Goal: Check status: Check status

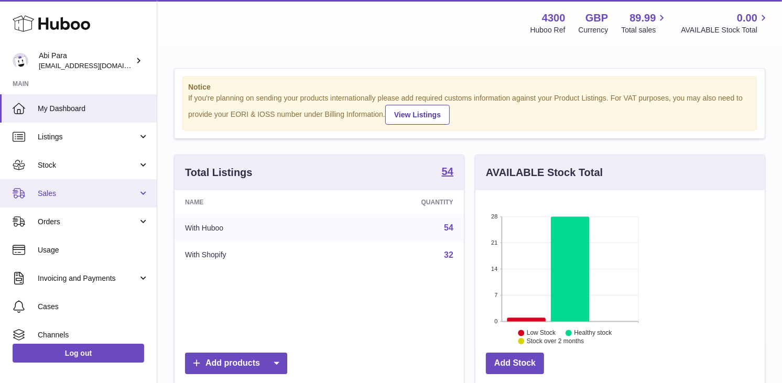
click at [123, 196] on span "Sales" at bounding box center [88, 194] width 100 height 10
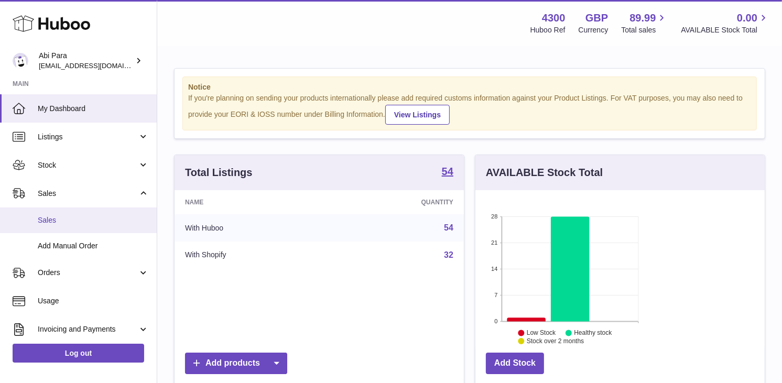
click at [123, 228] on link "Sales" at bounding box center [78, 221] width 157 height 26
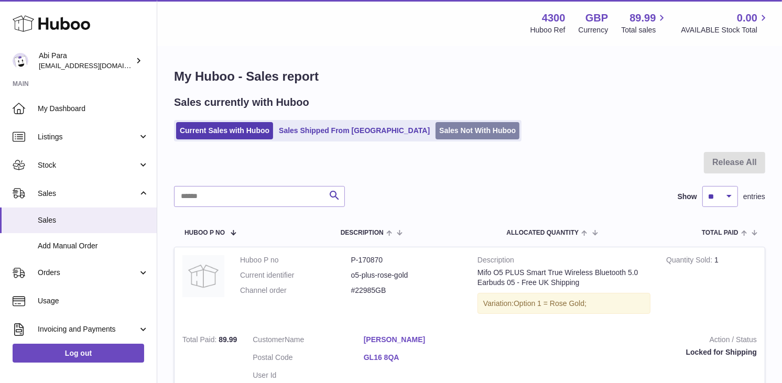
click at [436, 127] on link "Sales Not With Huboo" at bounding box center [478, 130] width 84 height 17
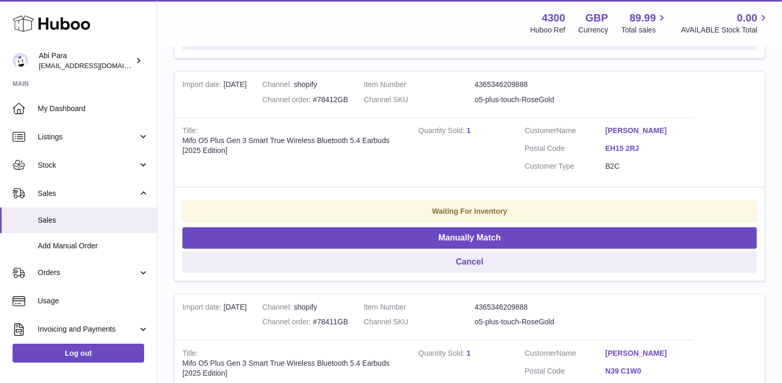
scroll to position [868, 0]
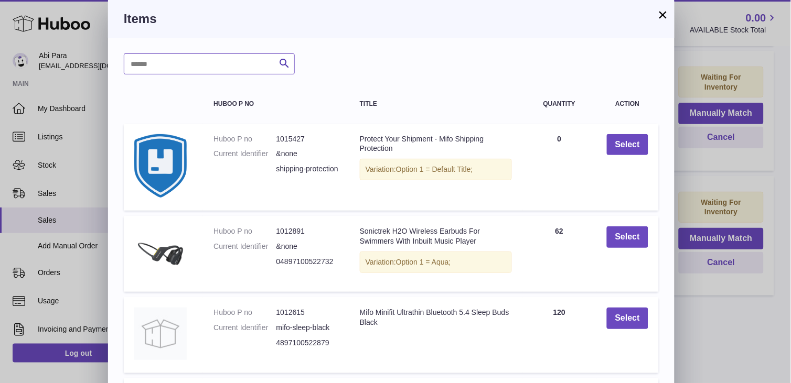
click at [252, 57] on input "text" at bounding box center [209, 63] width 171 height 21
type input "****"
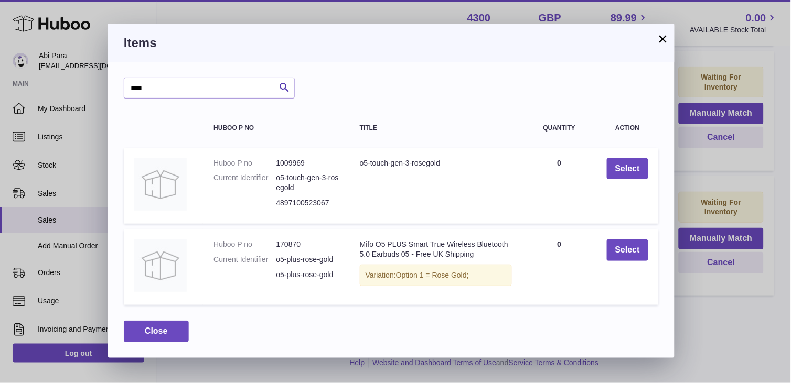
click at [661, 40] on button "×" at bounding box center [663, 39] width 13 height 13
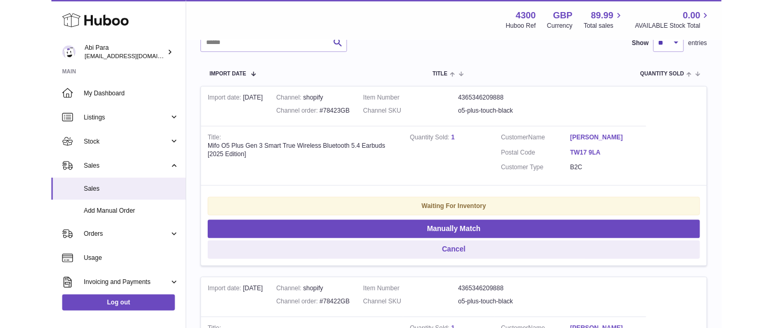
scroll to position [0, 0]
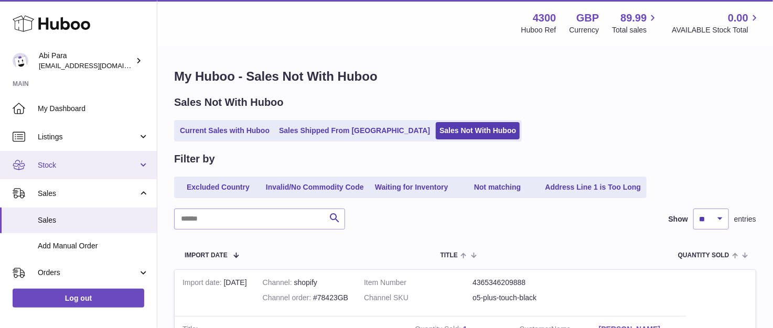
click at [111, 163] on span "Stock" at bounding box center [88, 165] width 100 height 10
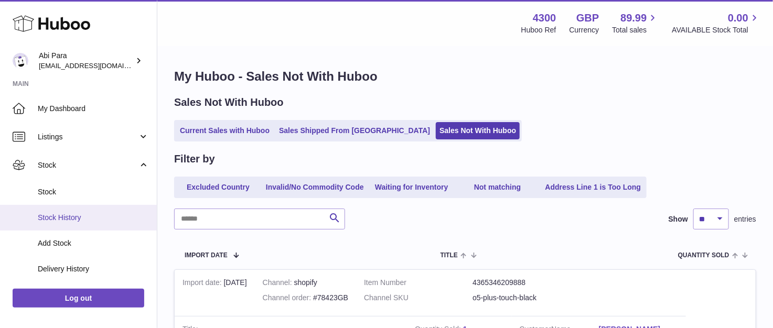
click at [79, 214] on span "Stock History" at bounding box center [93, 218] width 111 height 10
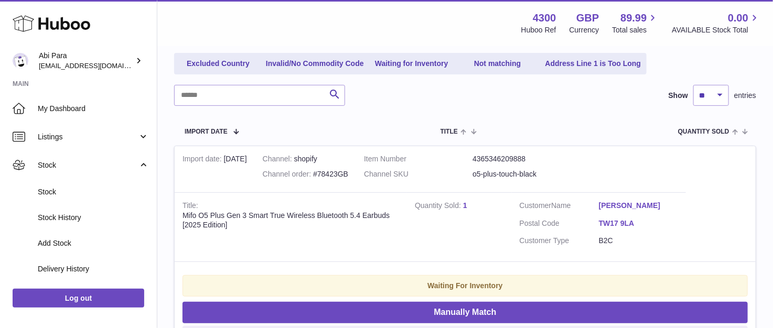
scroll to position [175, 0]
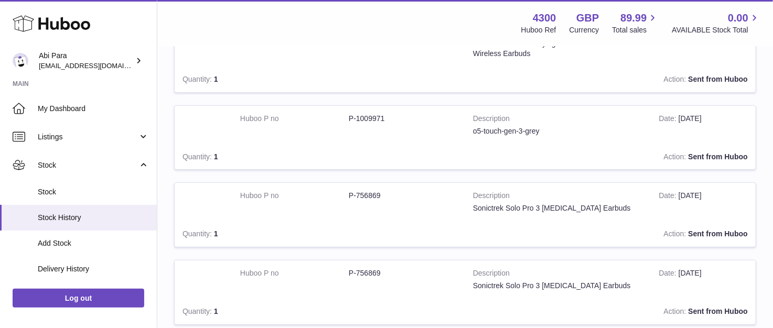
scroll to position [175, 0]
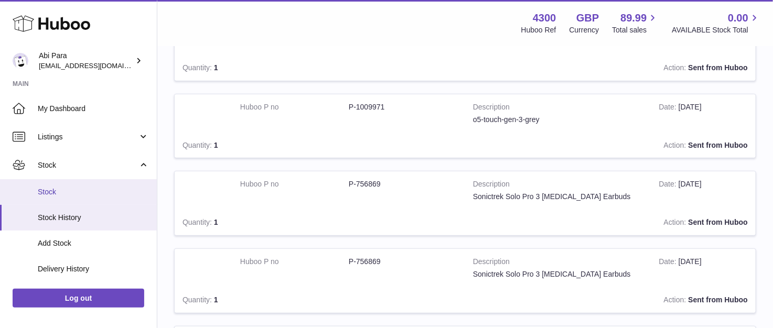
click at [70, 195] on span "Stock" at bounding box center [93, 192] width 111 height 10
click at [79, 189] on span "Stock" at bounding box center [93, 192] width 111 height 10
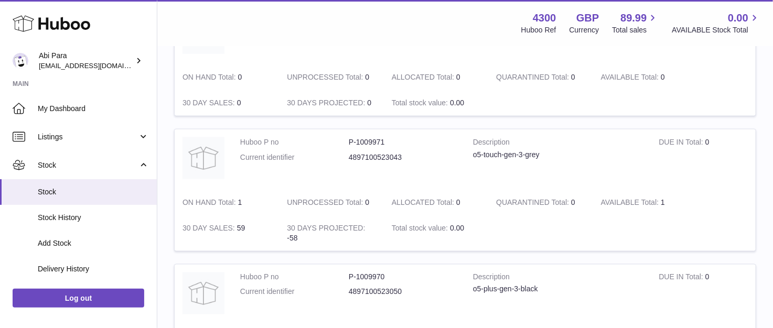
scroll to position [583, 0]
